Goal: Navigation & Orientation: Find specific page/section

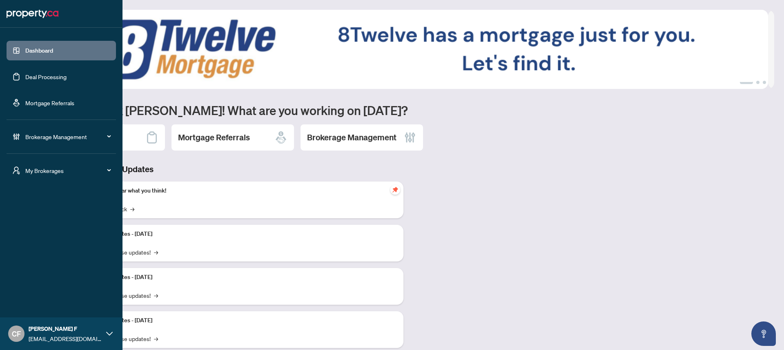
click at [18, 173] on icon "user-switch" at bounding box center [16, 171] width 7 height 8
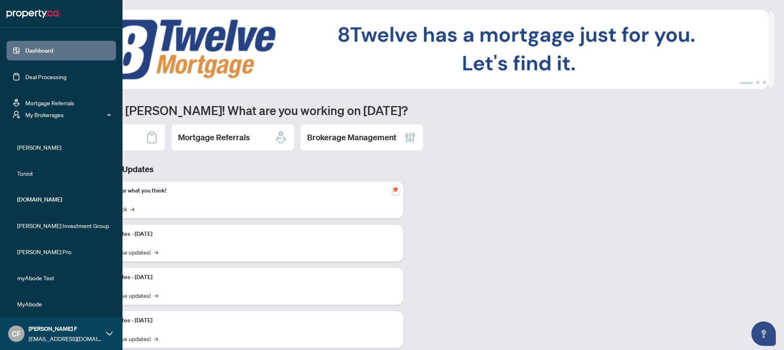
scroll to position [27, 0]
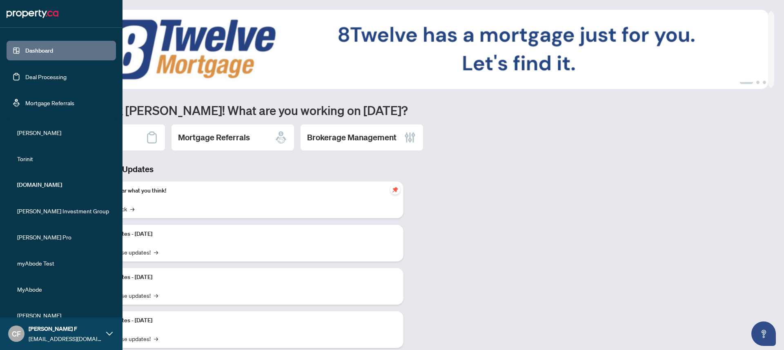
click at [27, 287] on span "MyAbode" at bounding box center [63, 289] width 93 height 9
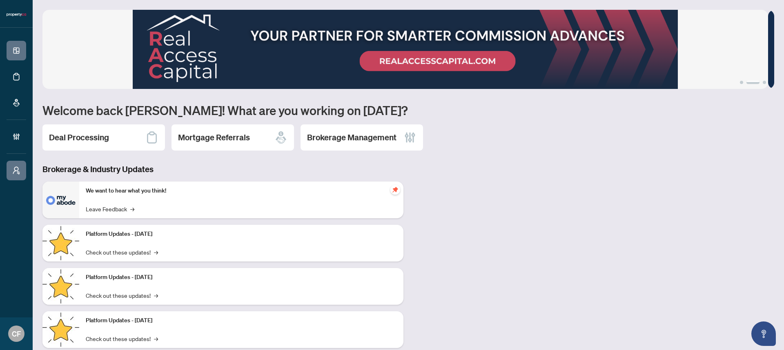
scroll to position [0, 0]
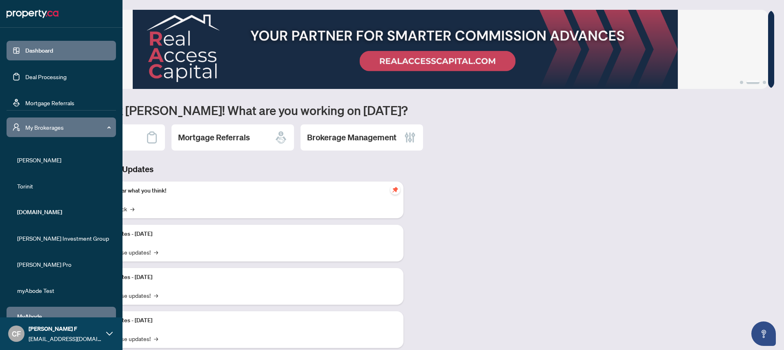
click at [20, 173] on ul "[PERSON_NAME] Torinit [DOMAIN_NAME] [PERSON_NAME] Investment Group [PERSON_NAME…" at bounding box center [61, 291] width 109 height 294
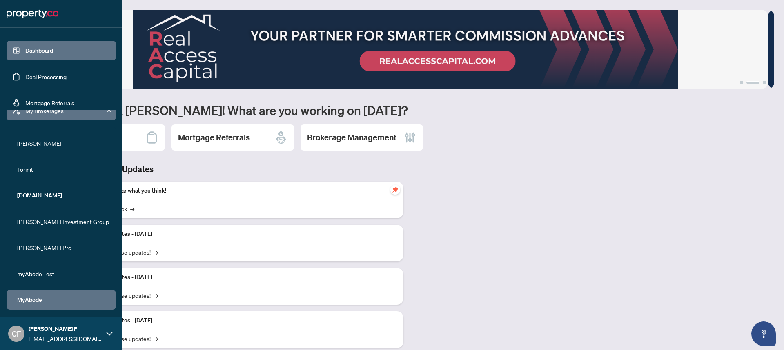
scroll to position [18, 0]
click at [50, 276] on span "myAbode Test" at bounding box center [63, 272] width 93 height 9
